Goal: Information Seeking & Learning: Check status

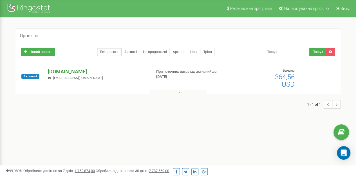
click at [68, 71] on p "[DOMAIN_NAME]" at bounding box center [97, 71] width 99 height 7
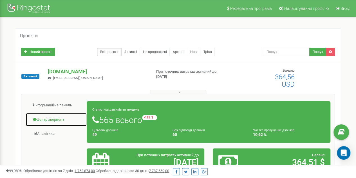
click at [51, 119] on link "Центр звернень" at bounding box center [56, 120] width 61 height 14
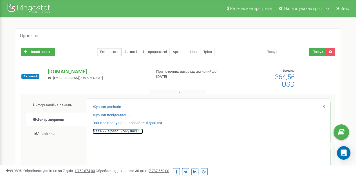
click at [126, 130] on link "Дзвінки в реальному часі NEW" at bounding box center [118, 130] width 50 height 5
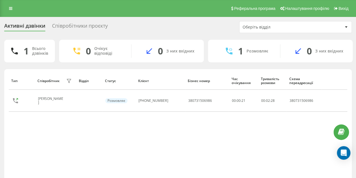
click at [71, 27] on div "Співробітники проєкту" at bounding box center [80, 27] width 56 height 9
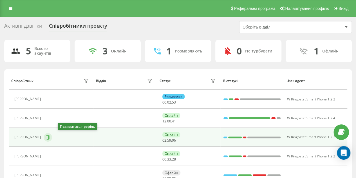
click at [50, 135] on icon at bounding box center [48, 137] width 4 height 4
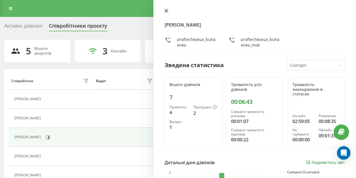
click at [166, 11] on icon at bounding box center [166, 10] width 3 height 3
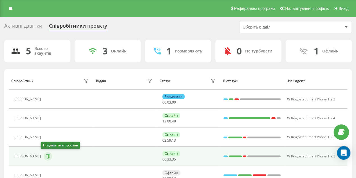
click at [48, 155] on icon at bounding box center [48, 156] width 1 height 3
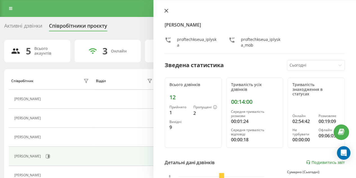
click at [166, 12] on icon at bounding box center [166, 11] width 4 height 4
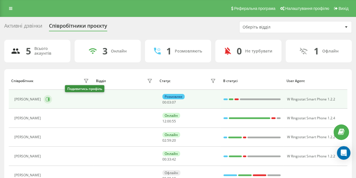
click at [49, 98] on icon at bounding box center [48, 99] width 1 height 3
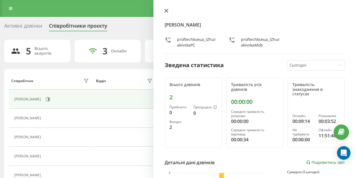
click at [167, 11] on icon at bounding box center [166, 10] width 3 height 3
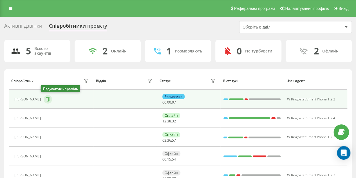
click at [46, 97] on icon at bounding box center [48, 99] width 5 height 5
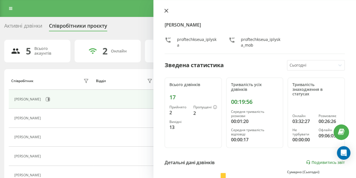
click at [167, 10] on icon at bounding box center [166, 10] width 3 height 3
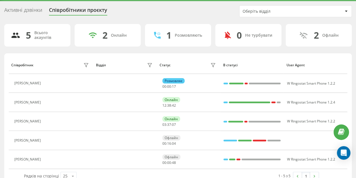
scroll to position [28, 0]
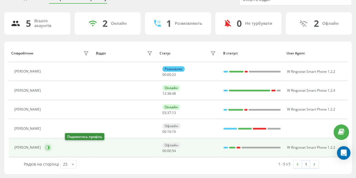
click at [49, 146] on icon at bounding box center [48, 147] width 1 height 3
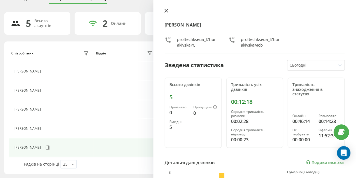
click at [167, 10] on icon at bounding box center [166, 10] width 3 height 3
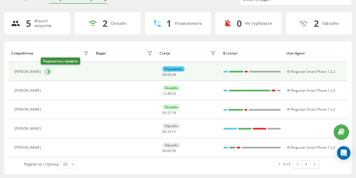
click at [46, 72] on icon at bounding box center [48, 71] width 5 height 5
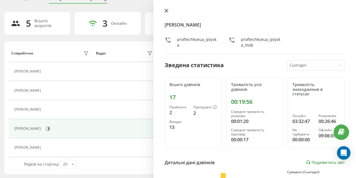
click at [167, 11] on icon at bounding box center [166, 10] width 3 height 3
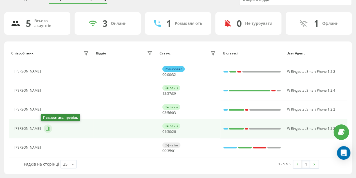
click at [44, 127] on button at bounding box center [48, 128] width 8 height 8
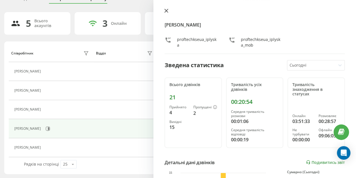
click at [166, 10] on icon at bounding box center [166, 10] width 3 height 3
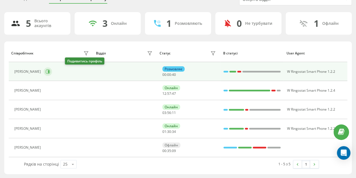
click at [49, 70] on icon at bounding box center [48, 71] width 1 height 3
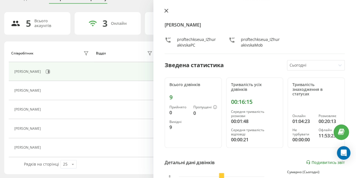
click at [167, 9] on icon at bounding box center [166, 11] width 4 height 4
